Goal: Subscribe to service/newsletter

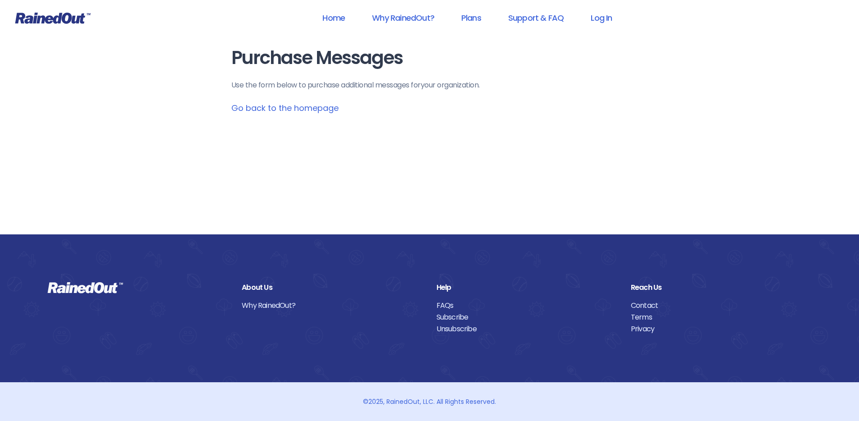
click at [290, 109] on link "Go back to the homepage" at bounding box center [284, 107] width 107 height 11
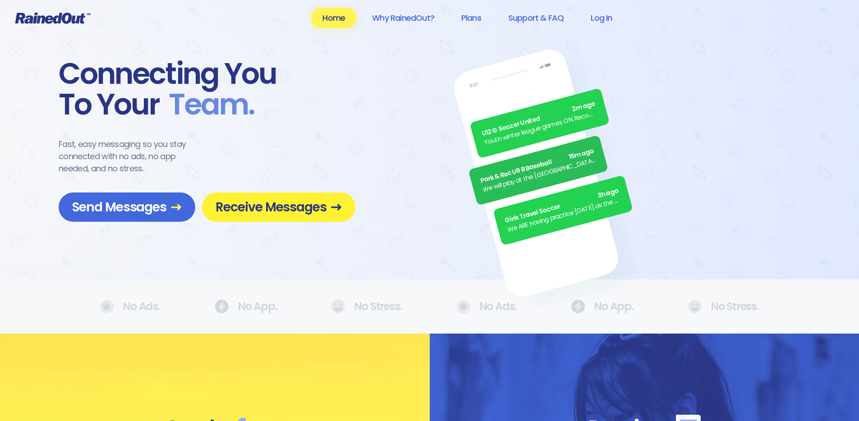
click at [286, 206] on span "Receive Messages" at bounding box center [278, 207] width 126 height 16
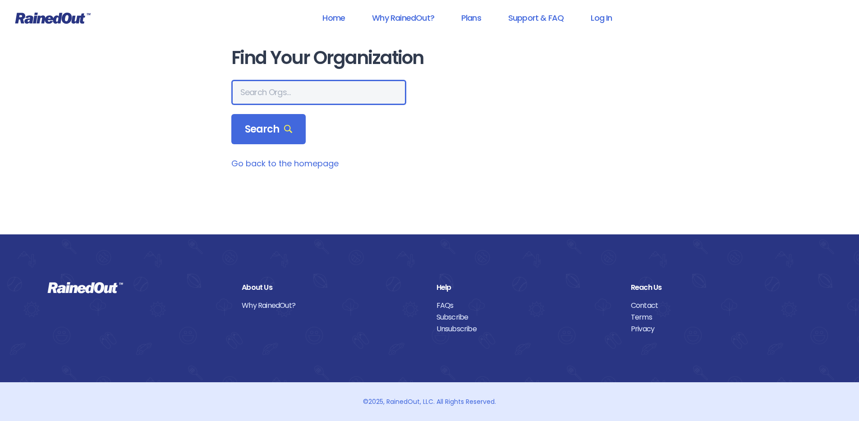
click at [284, 91] on input "text" at bounding box center [318, 92] width 175 height 25
type input "mount pleasant recreation"
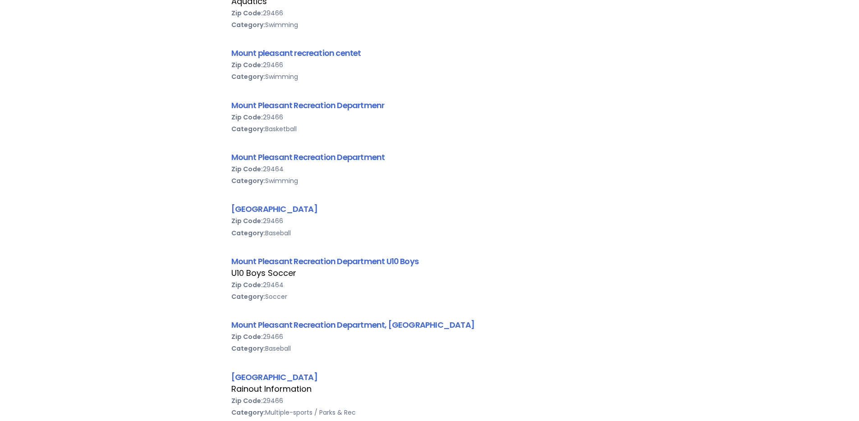
scroll to position [0, 0]
drag, startPoint x: 302, startPoint y: 298, endPoint x: 217, endPoint y: 262, distance: 92.1
click at [320, 262] on link "Mount Pleasant Recreation Department U10 Boys" at bounding box center [325, 261] width 188 height 11
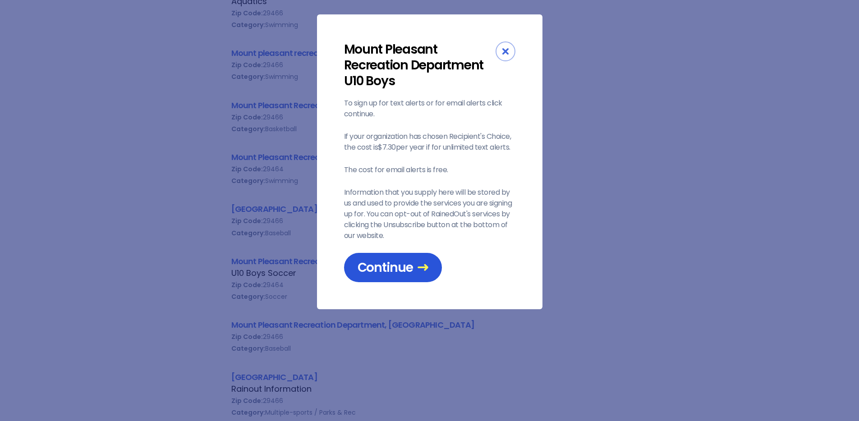
click at [408, 270] on span "Continue" at bounding box center [392, 268] width 71 height 16
